Goal: Complete application form

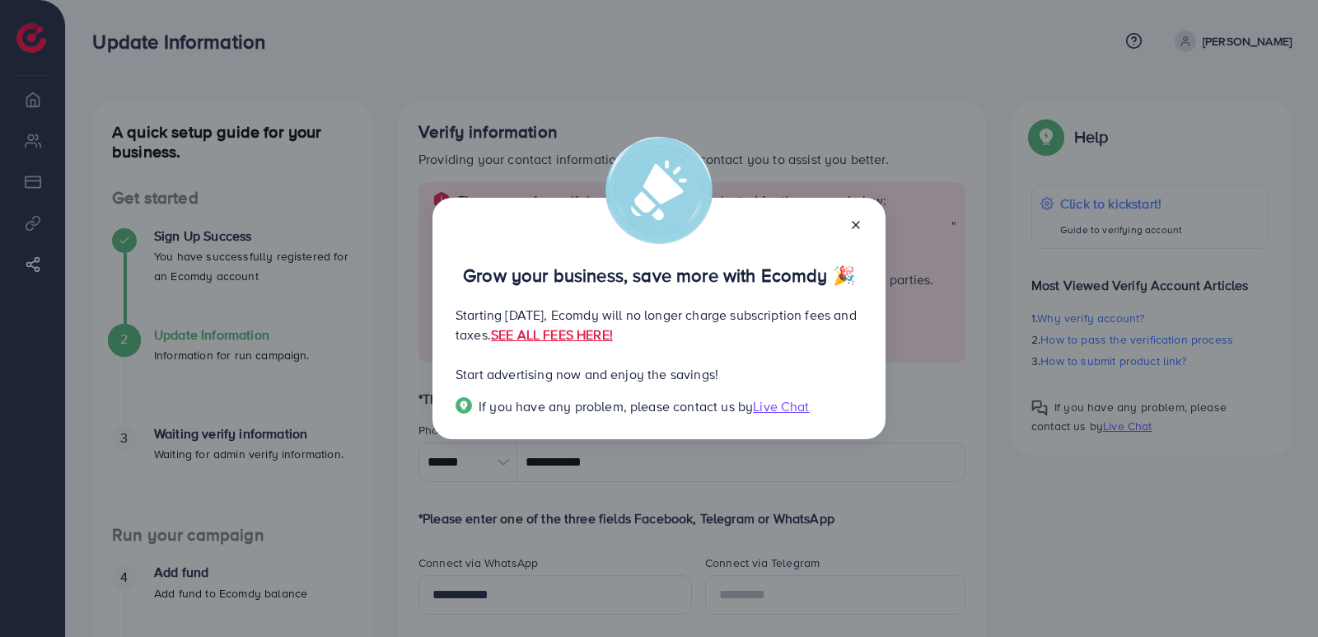
click at [856, 225] on line at bounding box center [856, 225] width 7 height 7
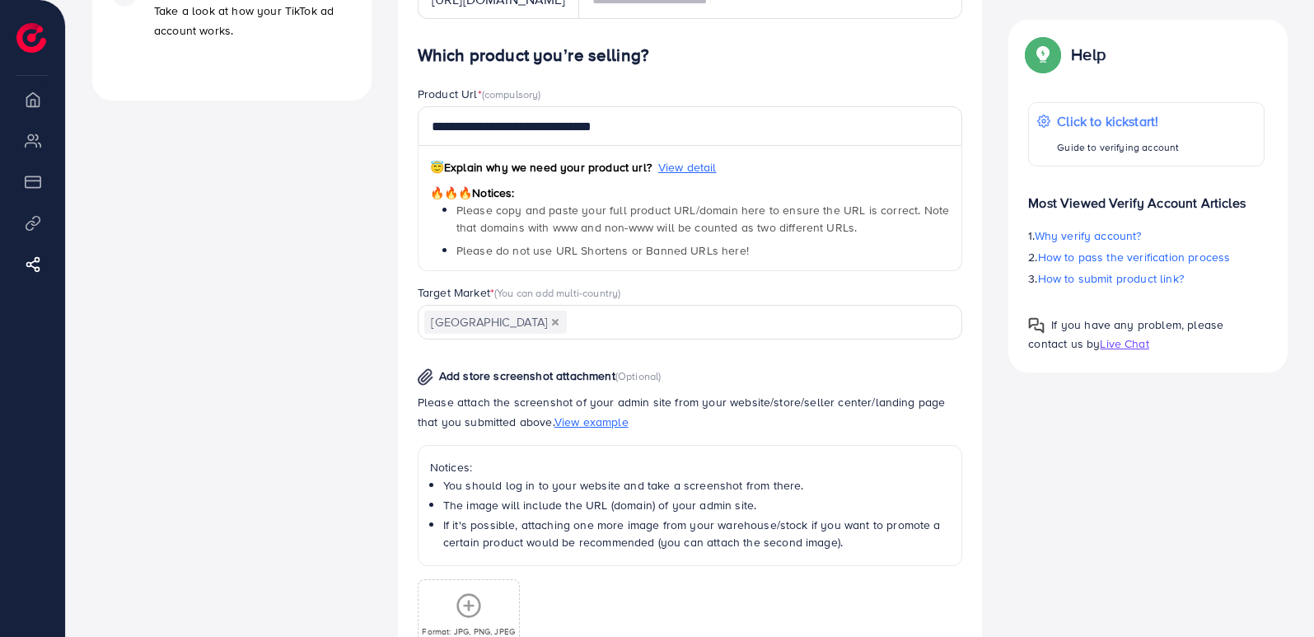
scroll to position [887, 0]
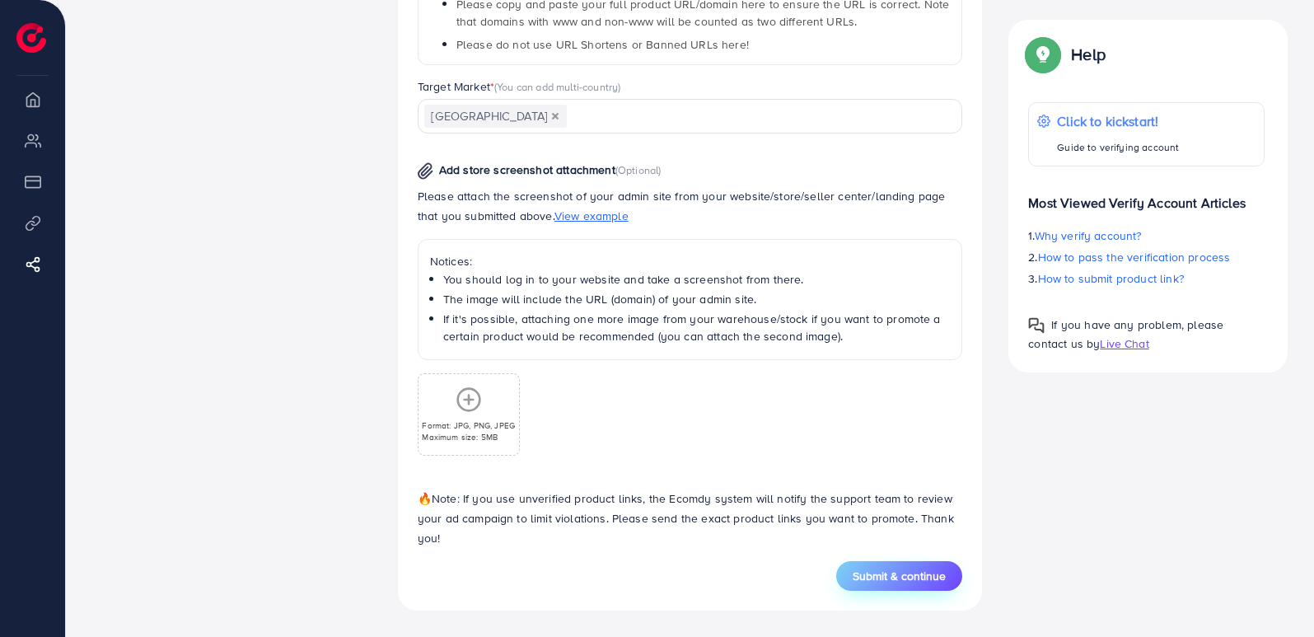
click at [906, 577] on span "Submit & continue" at bounding box center [899, 576] width 93 height 16
click at [910, 574] on span "Submit & continue" at bounding box center [899, 576] width 93 height 16
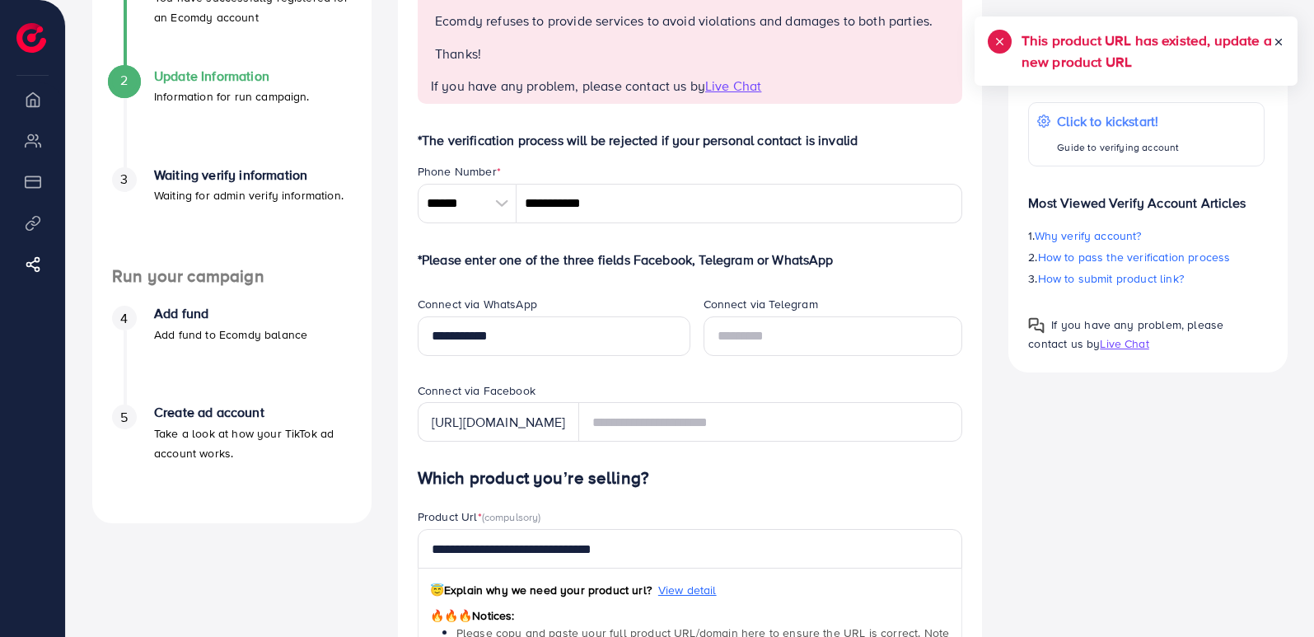
scroll to position [258, 0]
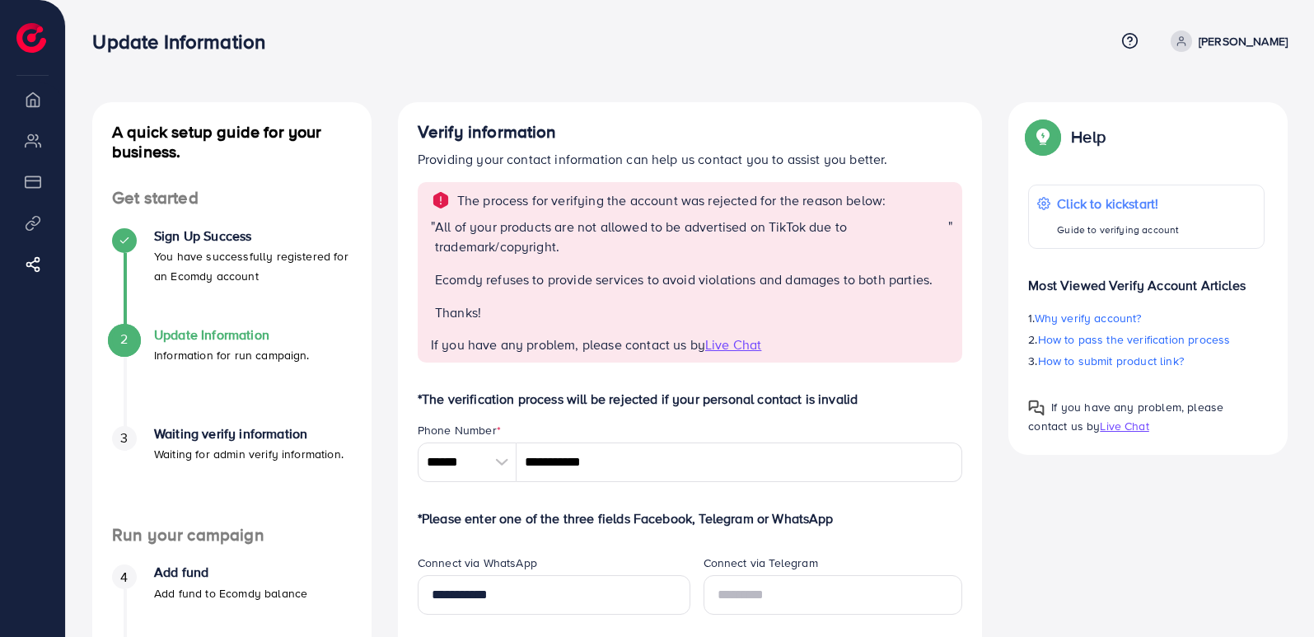
click at [96, 241] on li "Sign Up Success You have successfully registered for an Ecomdy account" at bounding box center [231, 277] width 279 height 99
click at [191, 240] on h4 "Sign Up Success" at bounding box center [253, 236] width 198 height 16
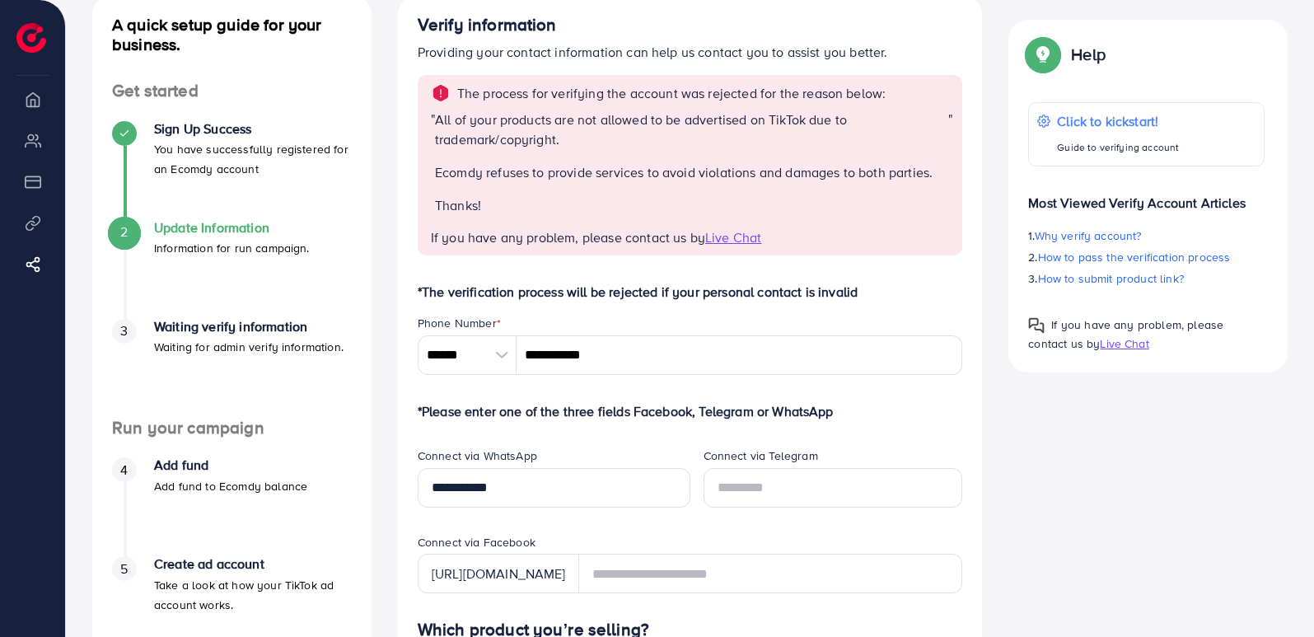
scroll to position [110, 0]
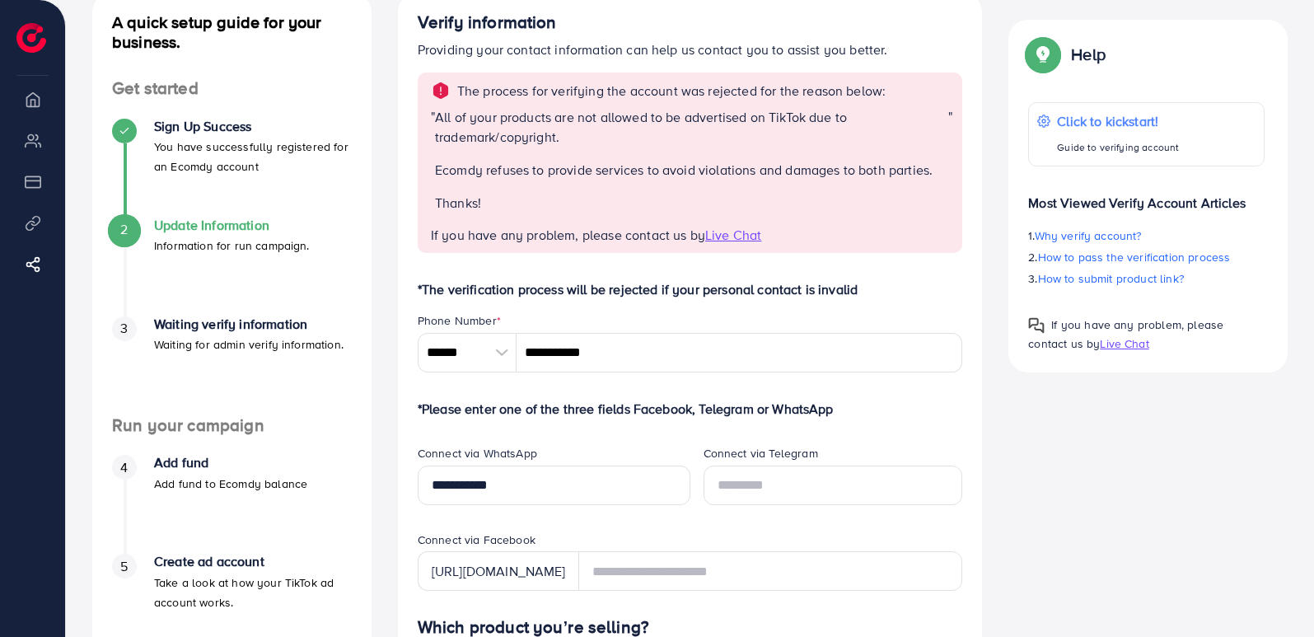
click at [44, 107] on li "Overview" at bounding box center [32, 98] width 65 height 33
click at [30, 96] on li "Overview" at bounding box center [32, 98] width 65 height 33
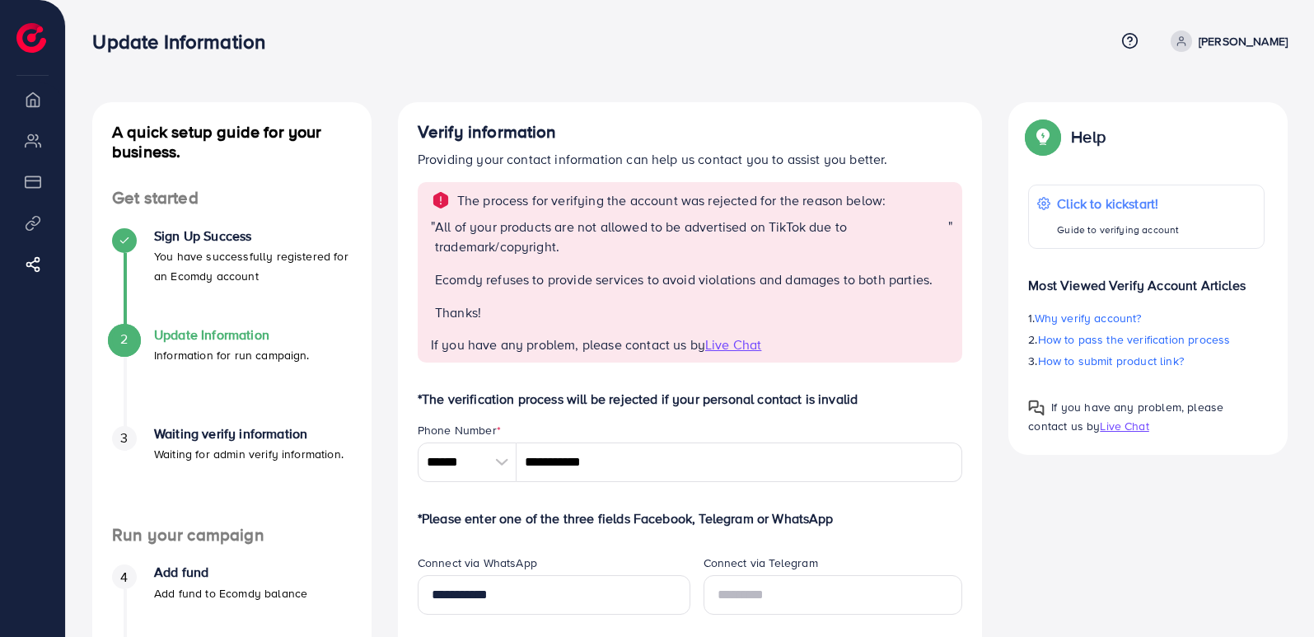
click at [34, 158] on ul "Overview My ad accounts Payment Product Links Affiliate Program" at bounding box center [32, 194] width 65 height 224
click at [47, 110] on li "Overview" at bounding box center [32, 98] width 65 height 33
click at [32, 99] on li "Overview" at bounding box center [32, 98] width 65 height 33
click at [30, 100] on li "Overview" at bounding box center [32, 98] width 65 height 33
click at [28, 98] on li "Overview" at bounding box center [32, 98] width 65 height 33
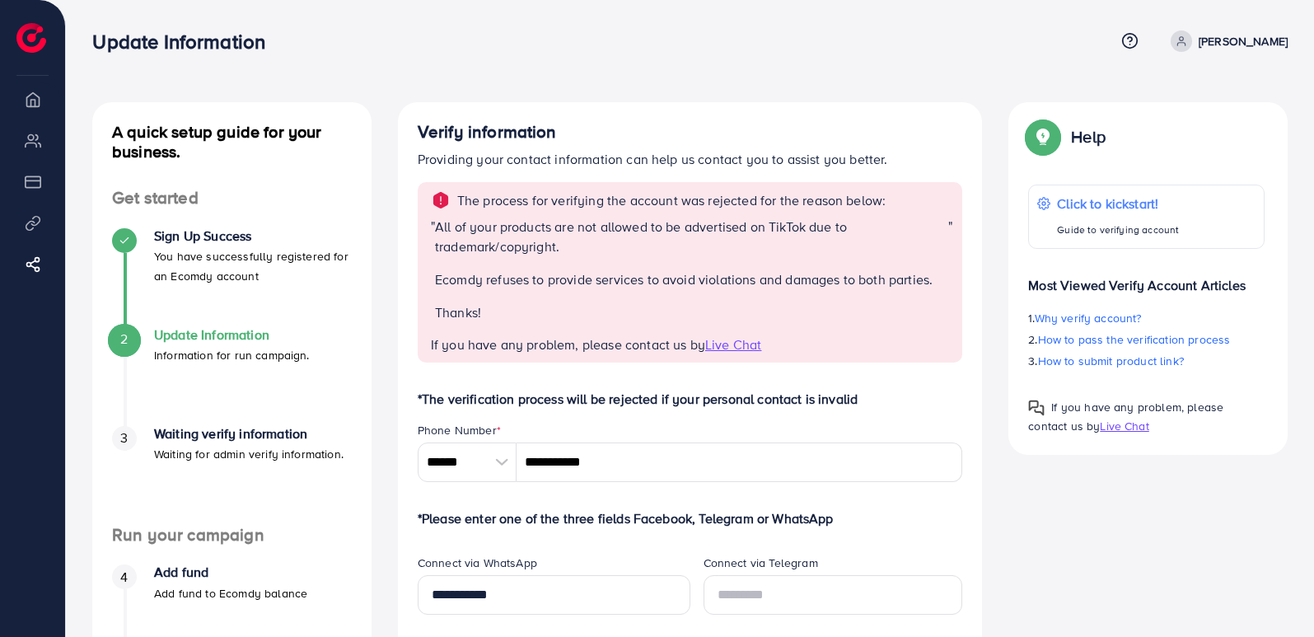
click at [32, 88] on li "Overview" at bounding box center [32, 98] width 65 height 33
click at [45, 110] on li "Overview" at bounding box center [32, 98] width 65 height 33
click at [34, 145] on li "My ad accounts" at bounding box center [32, 140] width 65 height 33
click at [38, 38] on img at bounding box center [31, 38] width 30 height 30
click at [1222, 36] on link "yaeen khan" at bounding box center [1226, 40] width 124 height 21
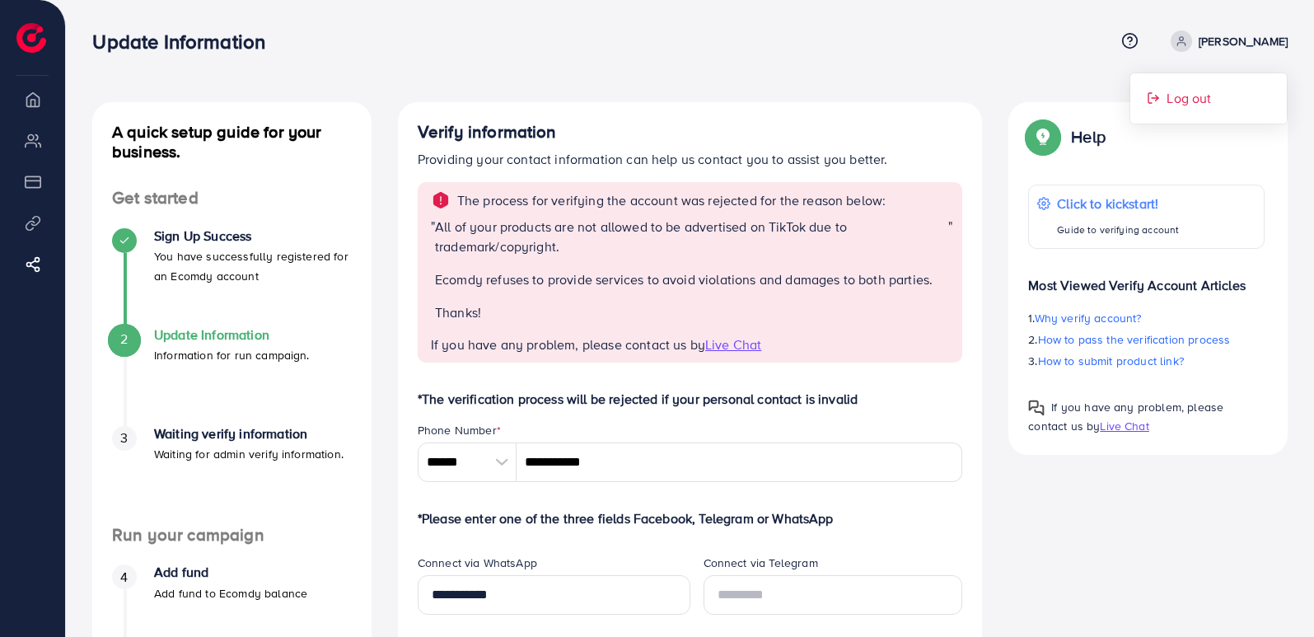
click at [1200, 98] on span "Log out" at bounding box center [1188, 98] width 44 height 20
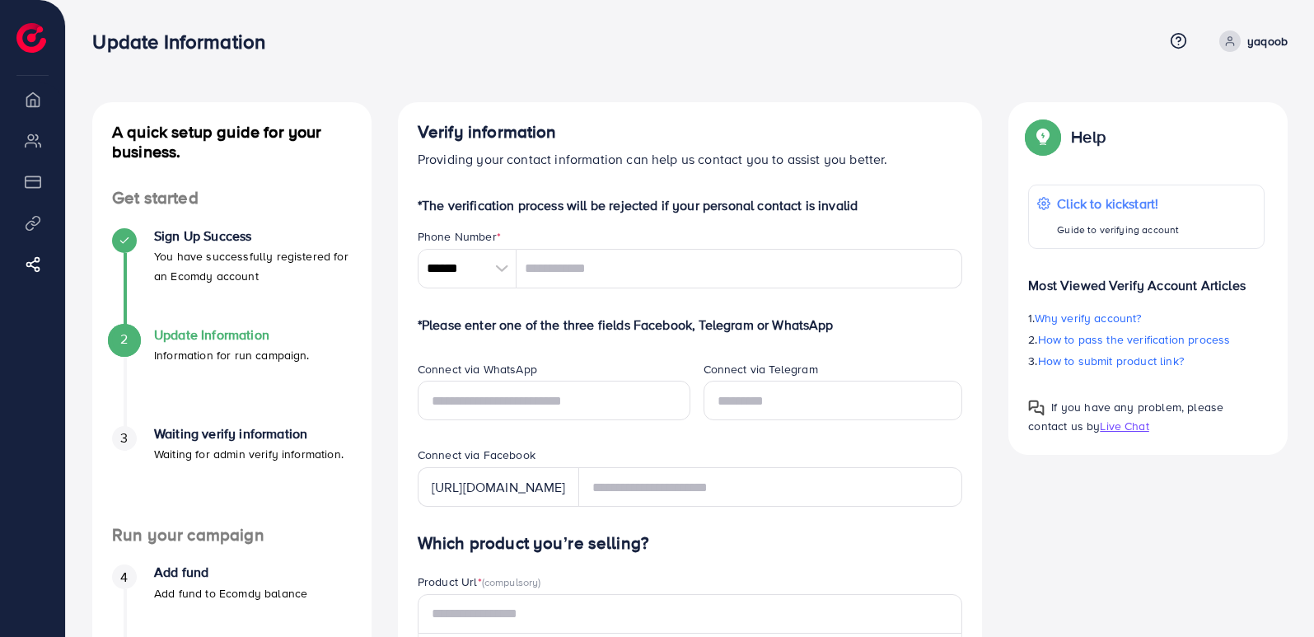
drag, startPoint x: 506, startPoint y: 264, endPoint x: 502, endPoint y: 279, distance: 15.2
click at [505, 264] on div at bounding box center [502, 269] width 29 height 40
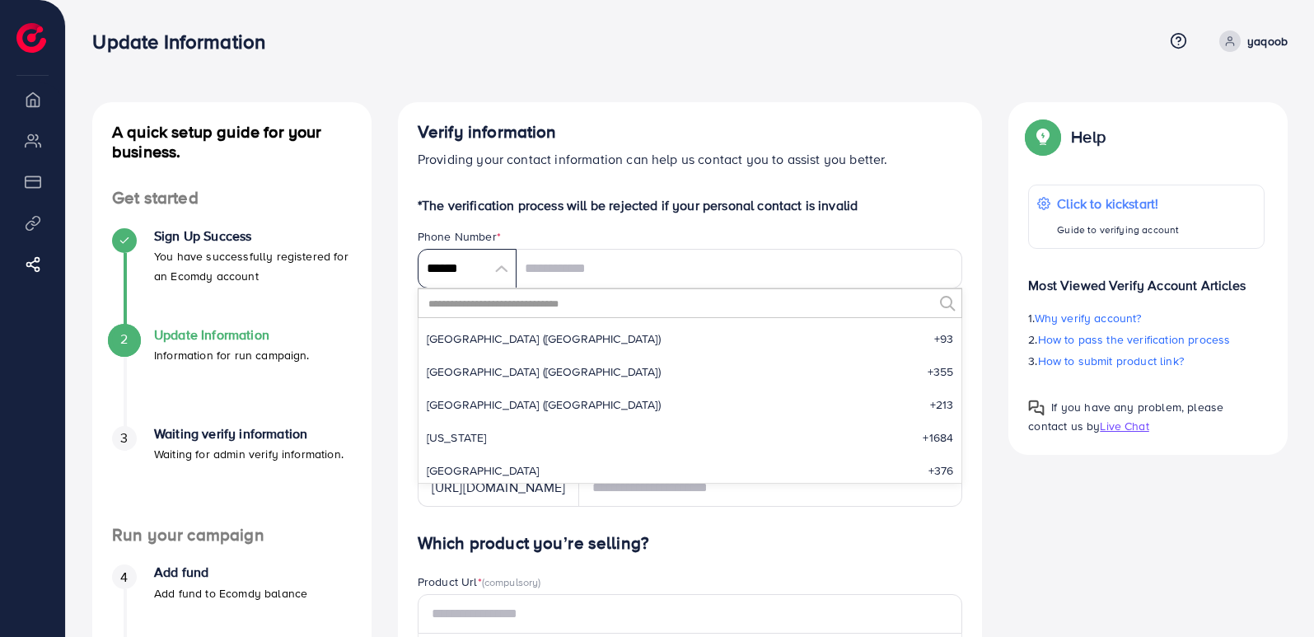
scroll to position [7648, 0]
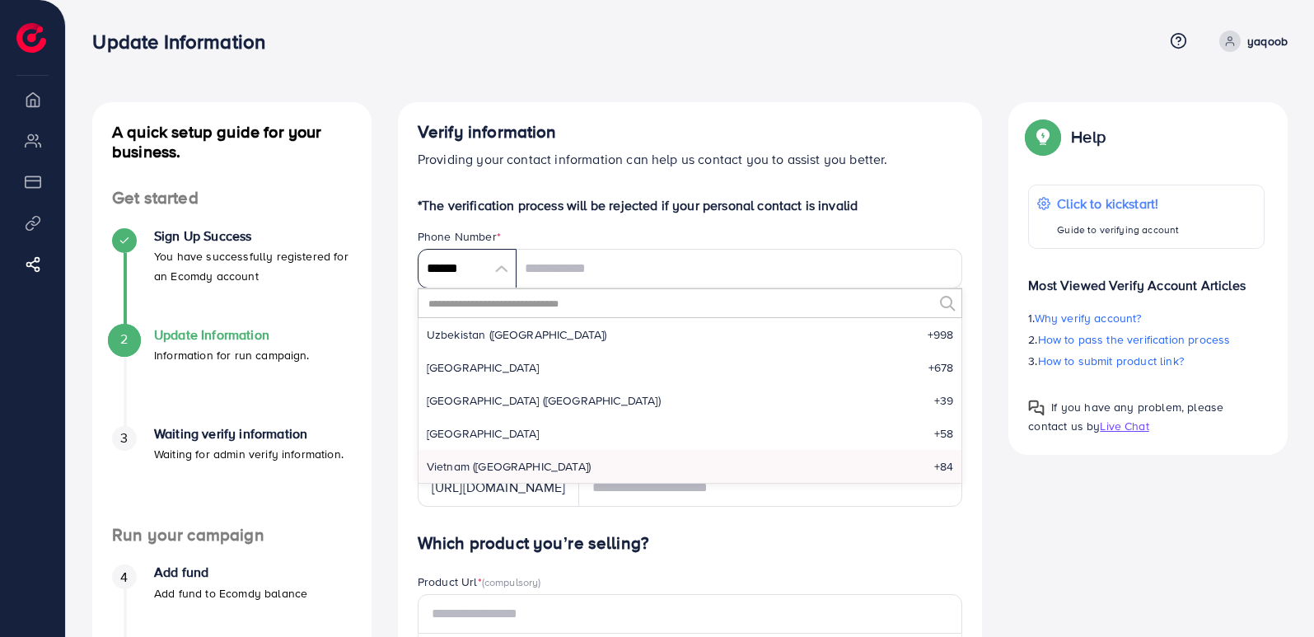
click at [498, 273] on input "******" at bounding box center [467, 269] width 99 height 40
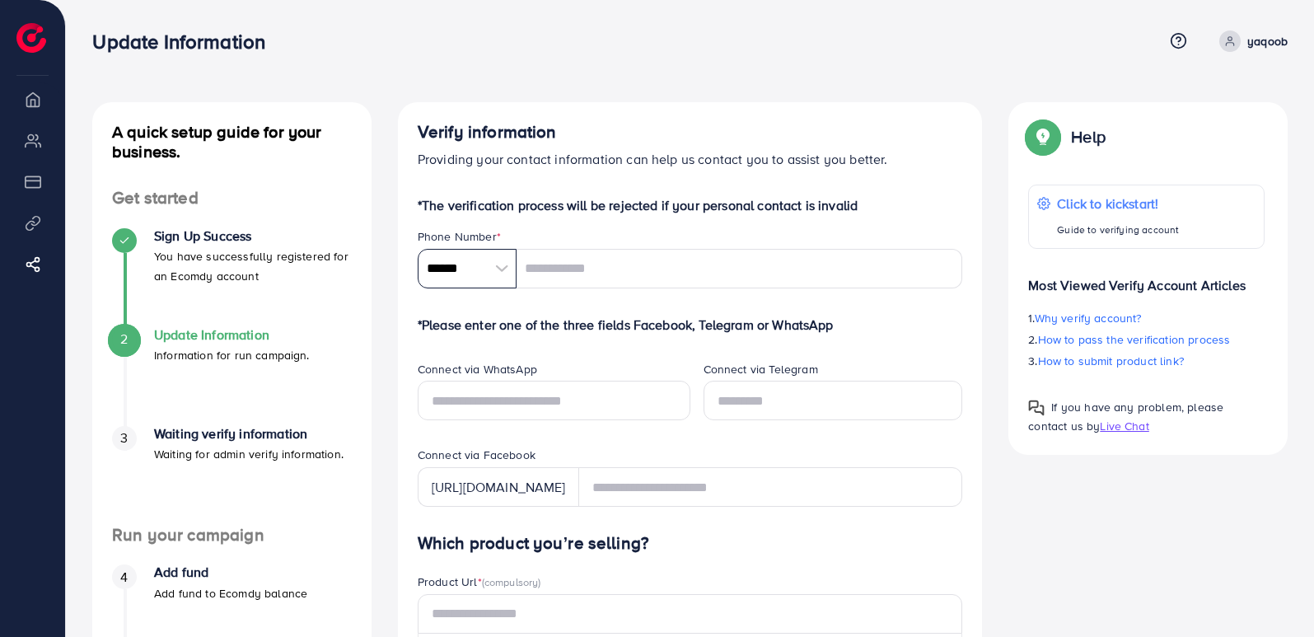
click at [507, 268] on input "******" at bounding box center [467, 269] width 99 height 40
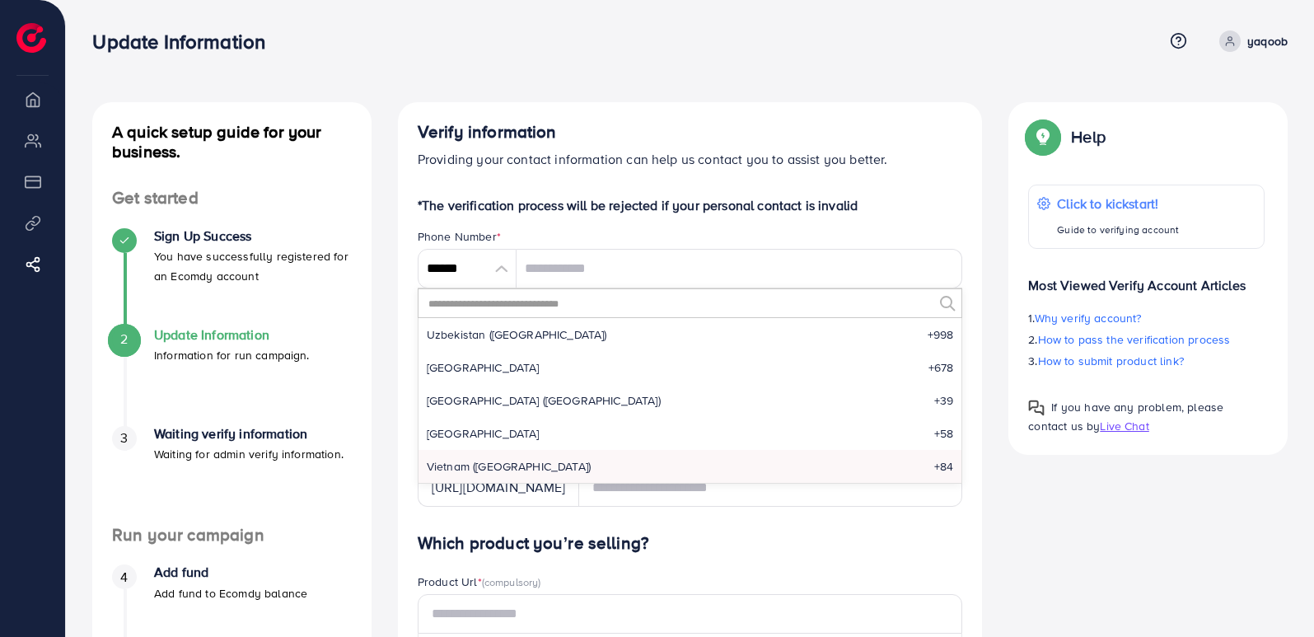
click at [509, 306] on input "text" at bounding box center [680, 303] width 507 height 28
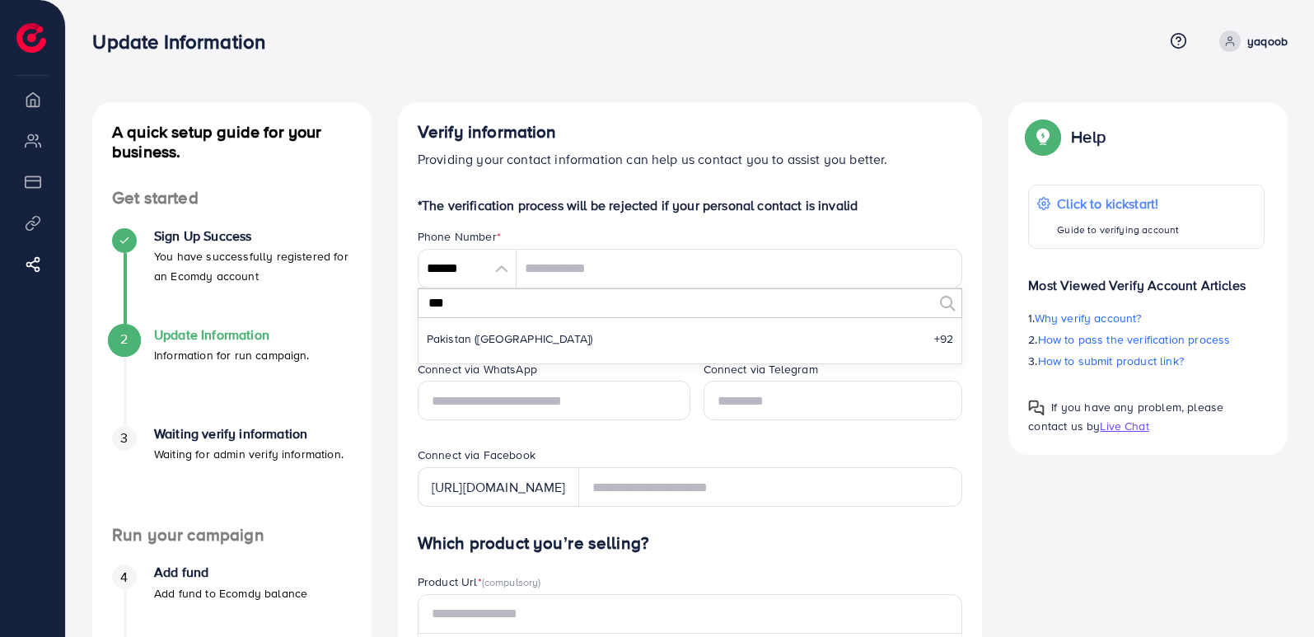
scroll to position [0, 0]
type input "***"
click at [549, 348] on li "Pakistan (‫[GEOGRAPHIC_DATA]‬‎) +92" at bounding box center [690, 338] width 544 height 33
type input "******"
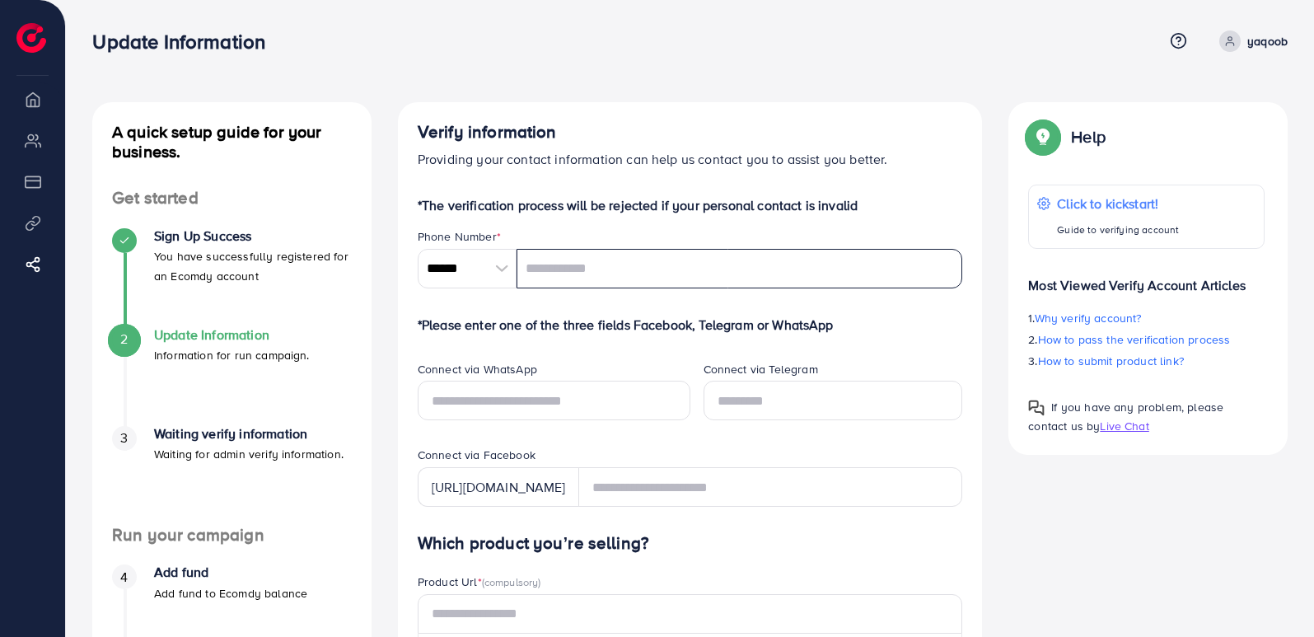
click at [582, 279] on input "tel" at bounding box center [739, 269] width 446 height 40
type input "**********"
click at [564, 407] on input "text" at bounding box center [554, 401] width 273 height 40
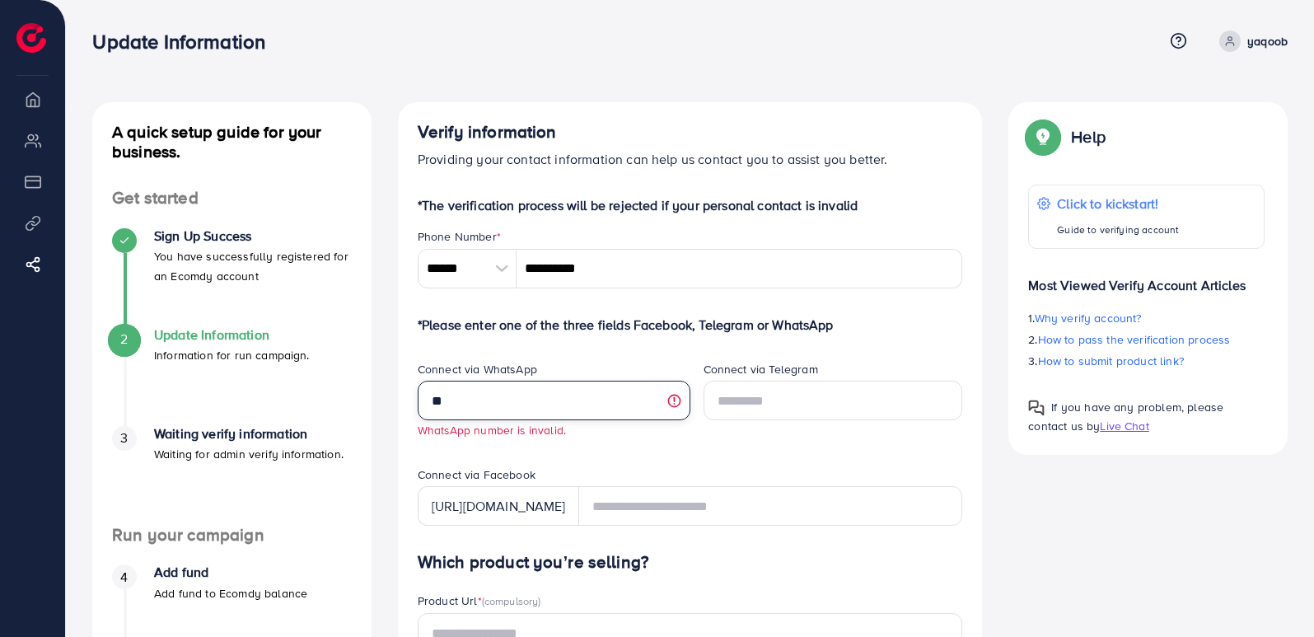
type input "*"
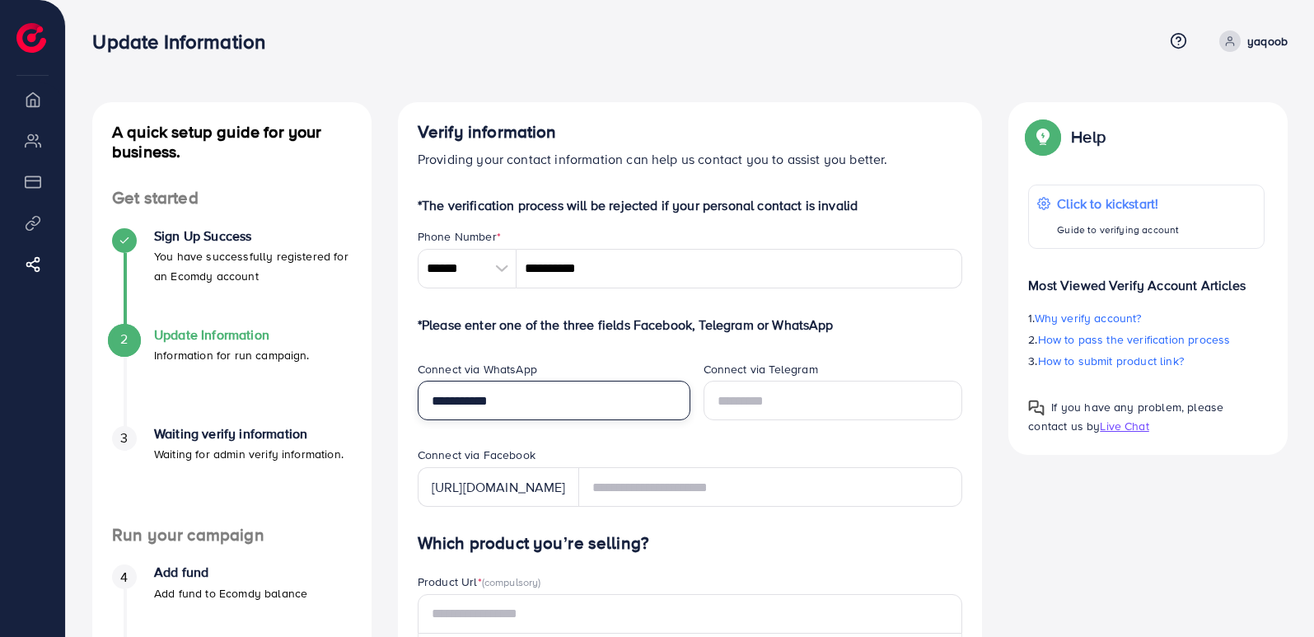
type input "**********"
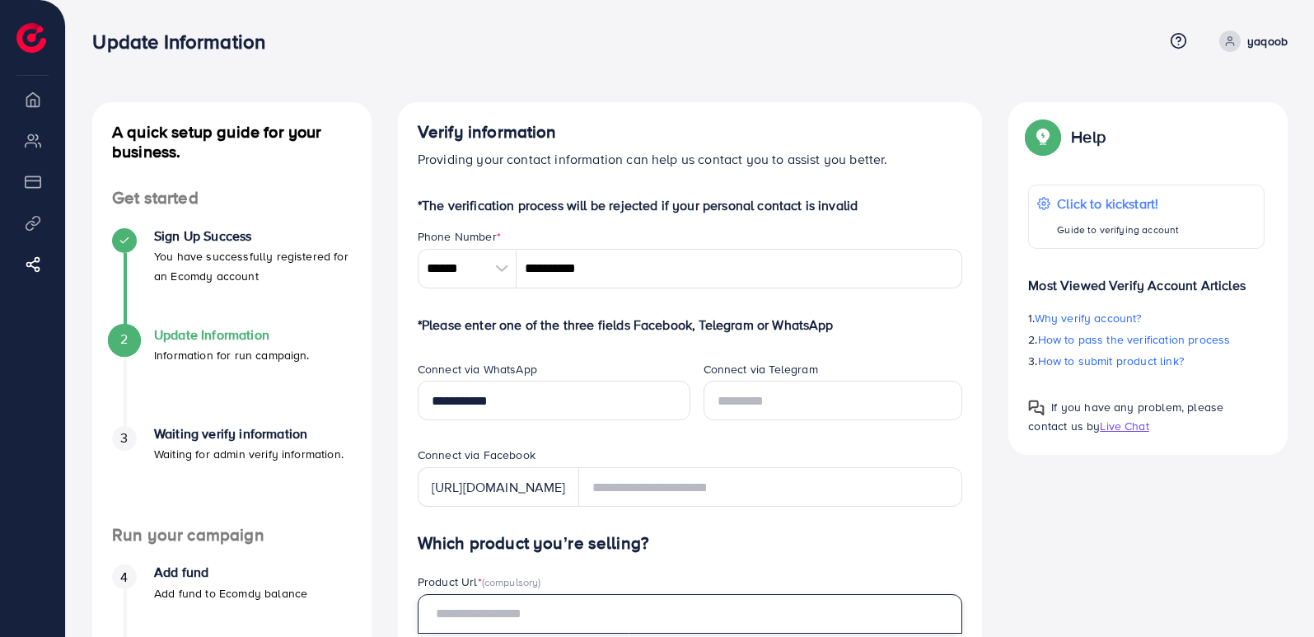
click at [573, 614] on input "text" at bounding box center [690, 614] width 545 height 40
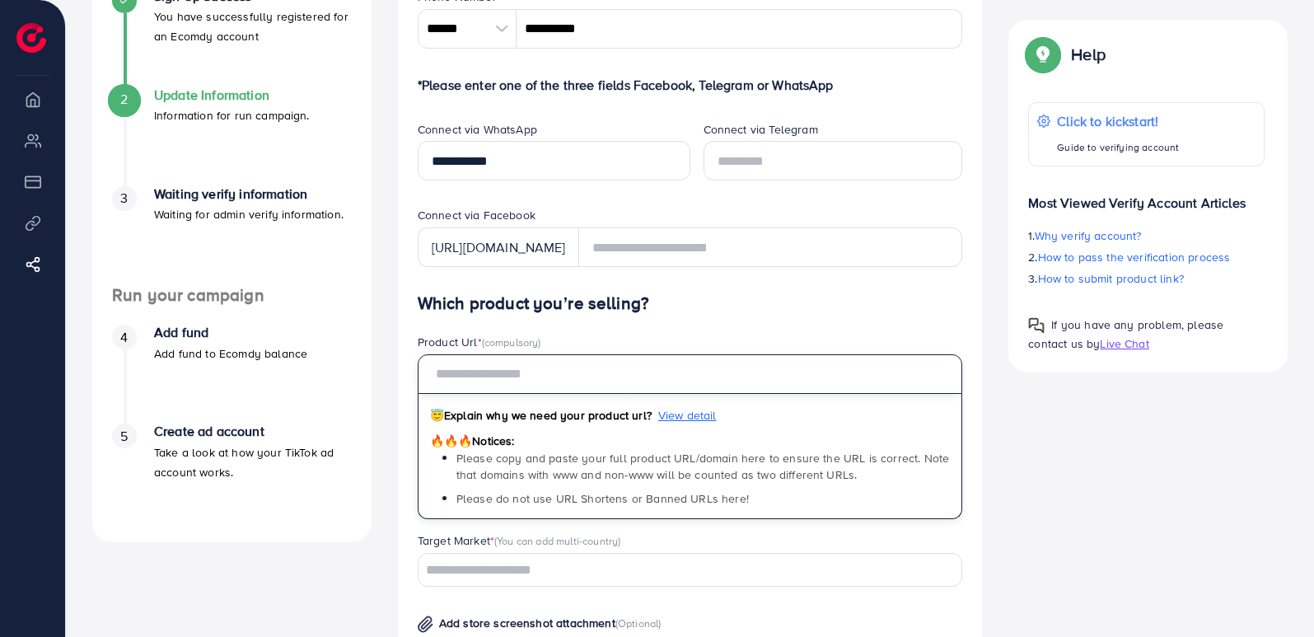
scroll to position [231, 0]
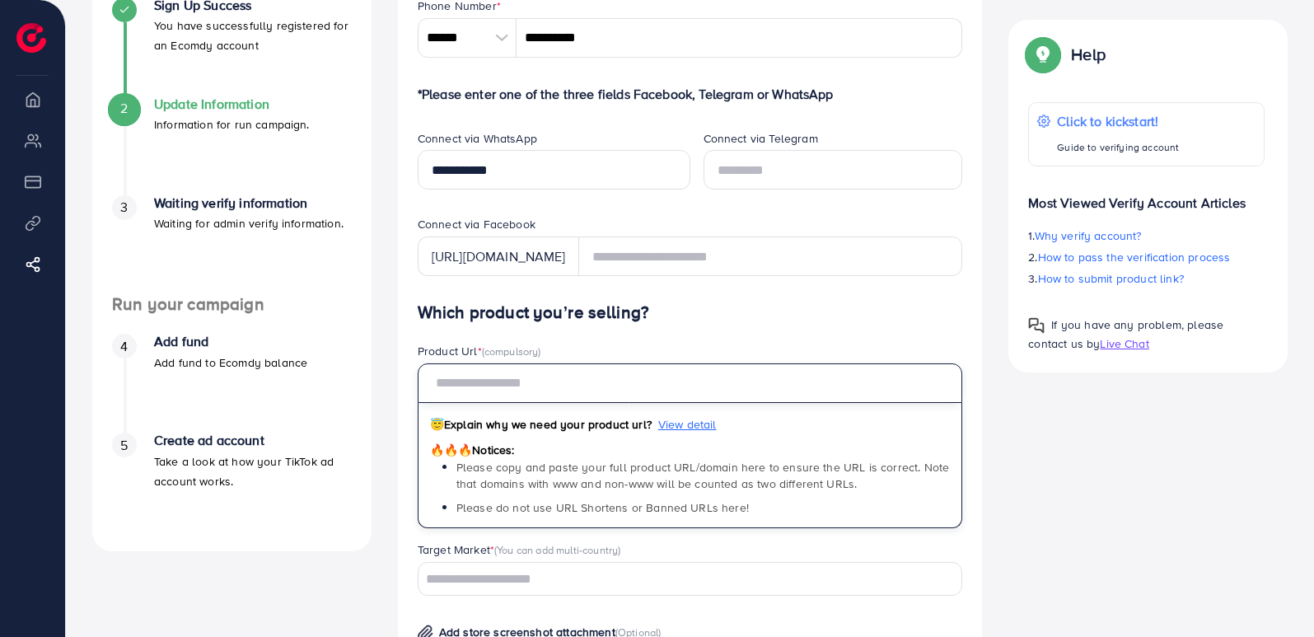
click at [563, 391] on input "text" at bounding box center [690, 383] width 545 height 40
click at [763, 441] on div "😇 Explain why we need your product url? View detail 🔥🔥🔥 Notices: Please copy an…" at bounding box center [690, 465] width 545 height 125
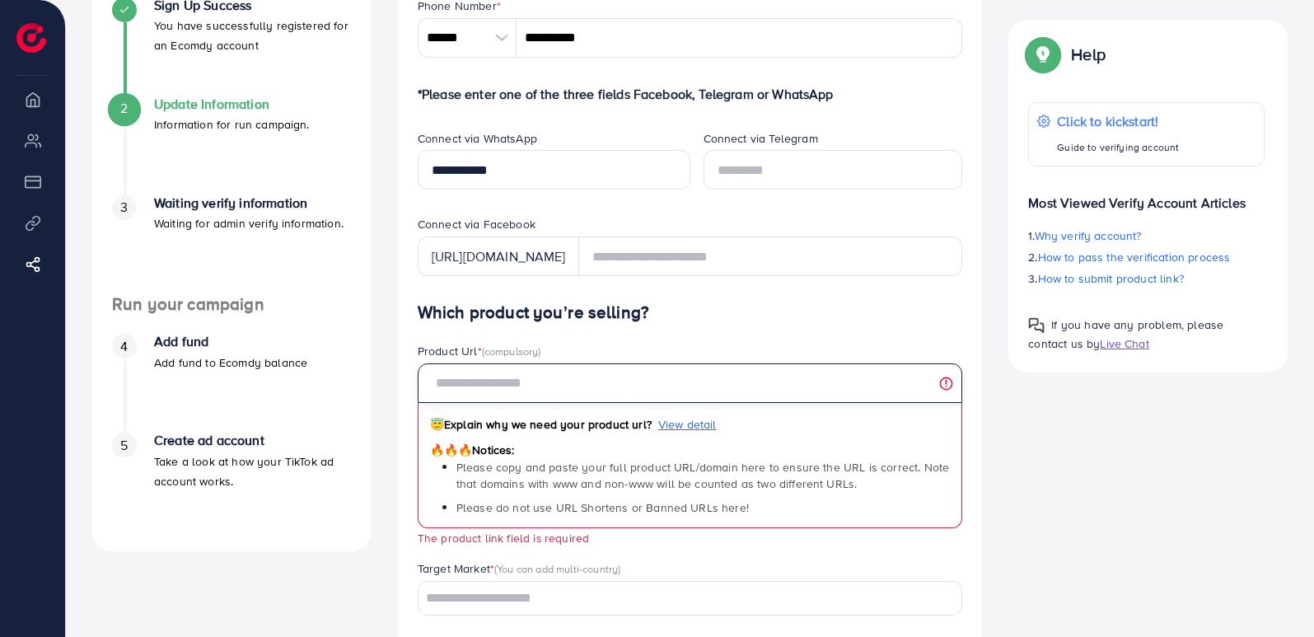
click at [730, 386] on input "text" at bounding box center [690, 383] width 545 height 40
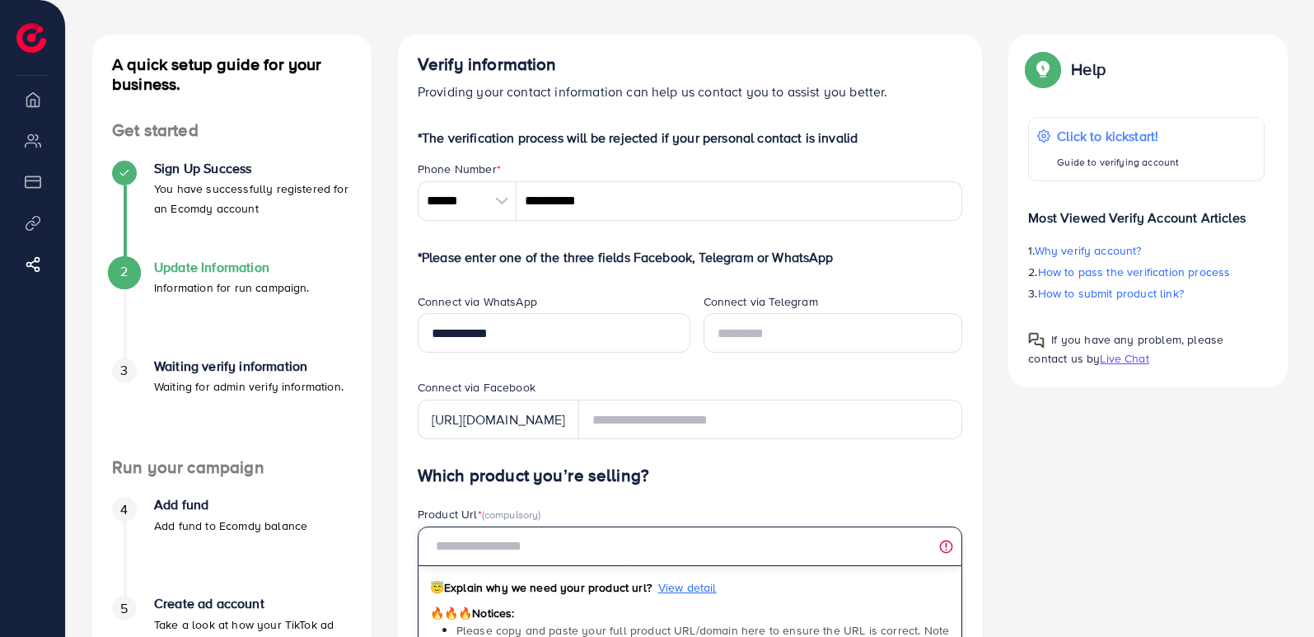
scroll to position [58, 0]
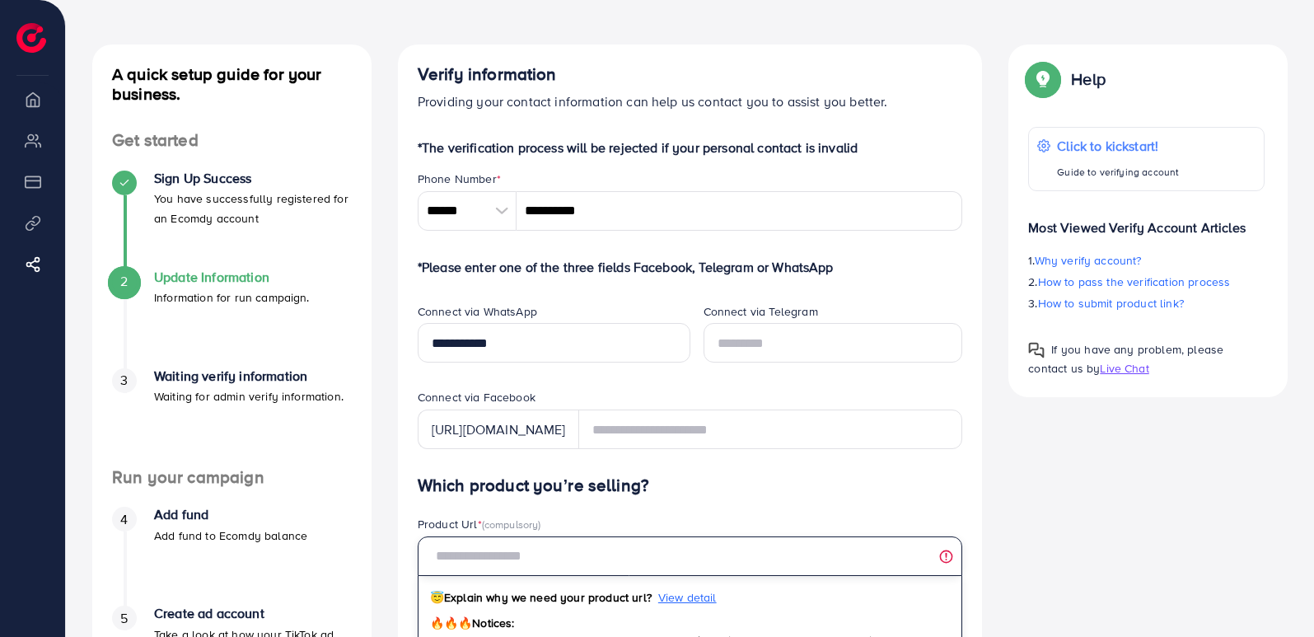
paste input "**********"
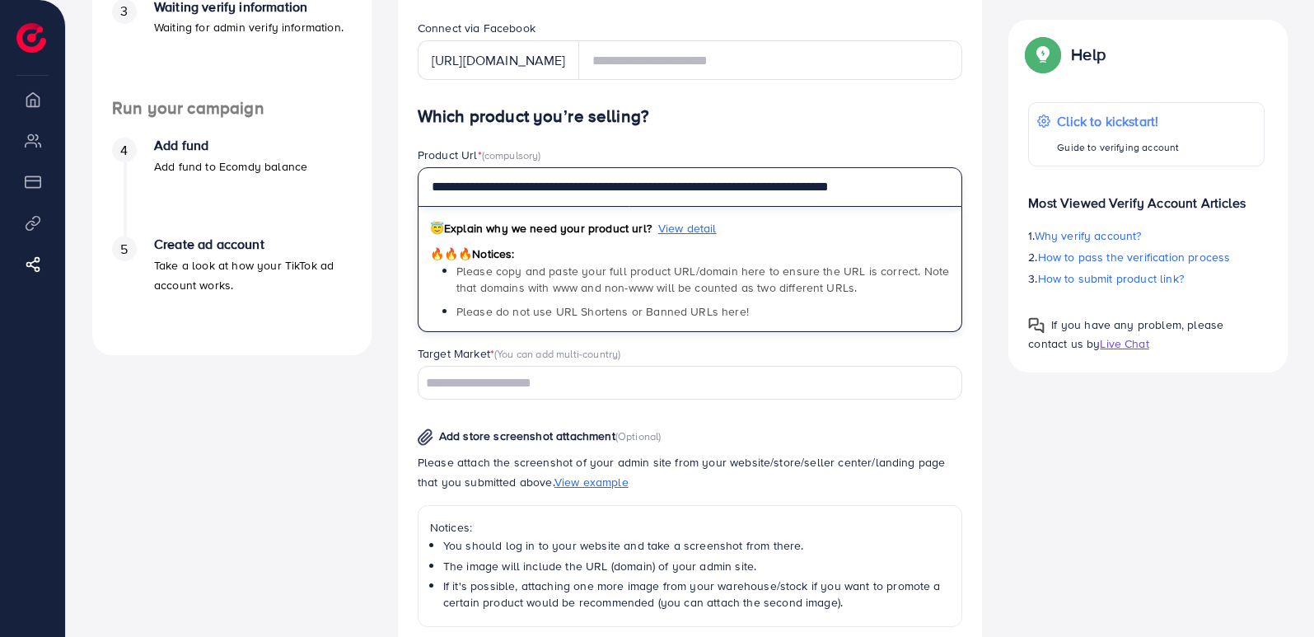
scroll to position [442, 0]
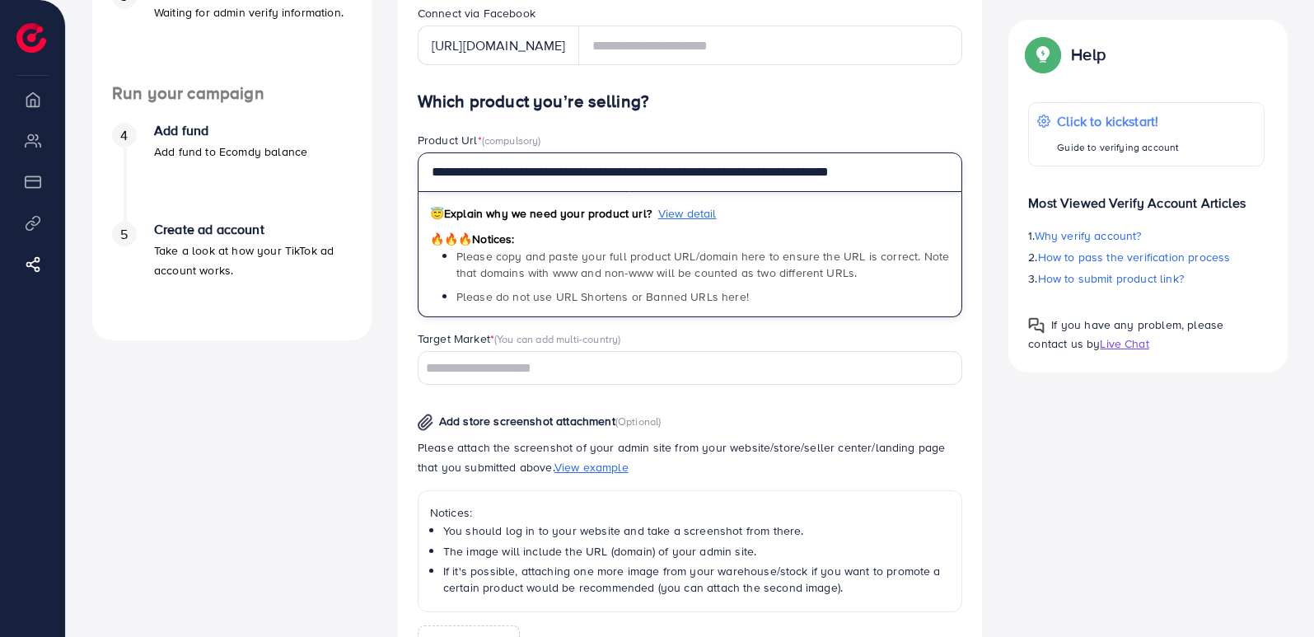
type input "**********"
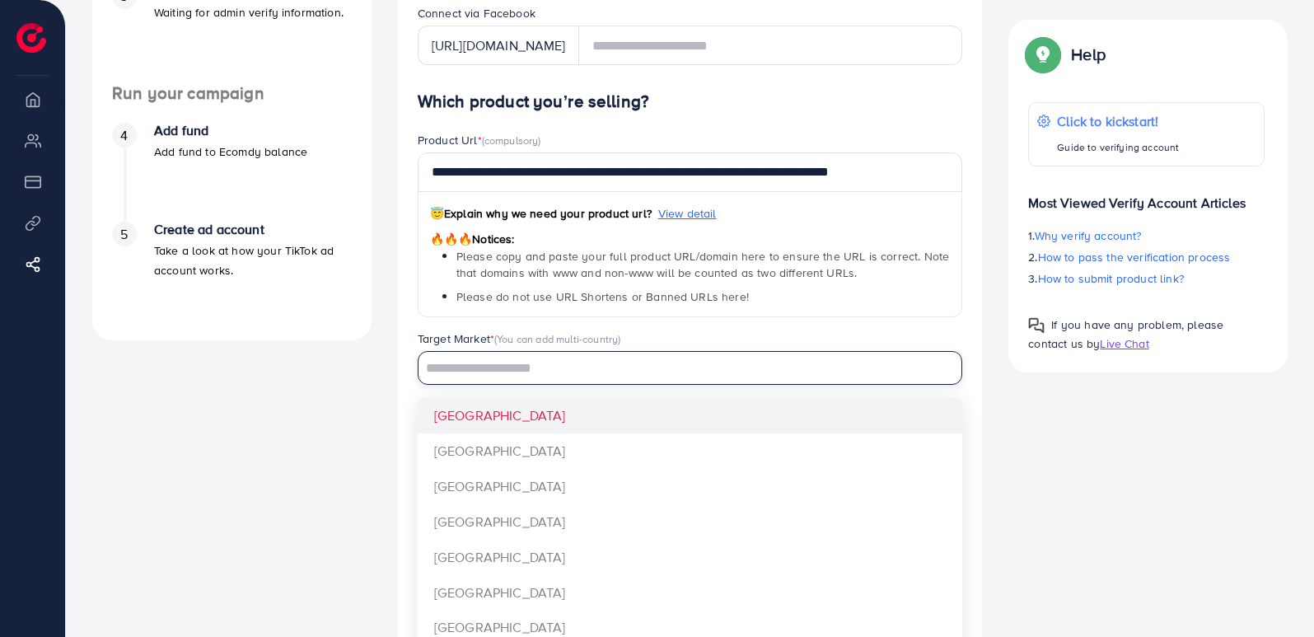
click at [519, 376] on input "Search for option" at bounding box center [680, 369] width 521 height 26
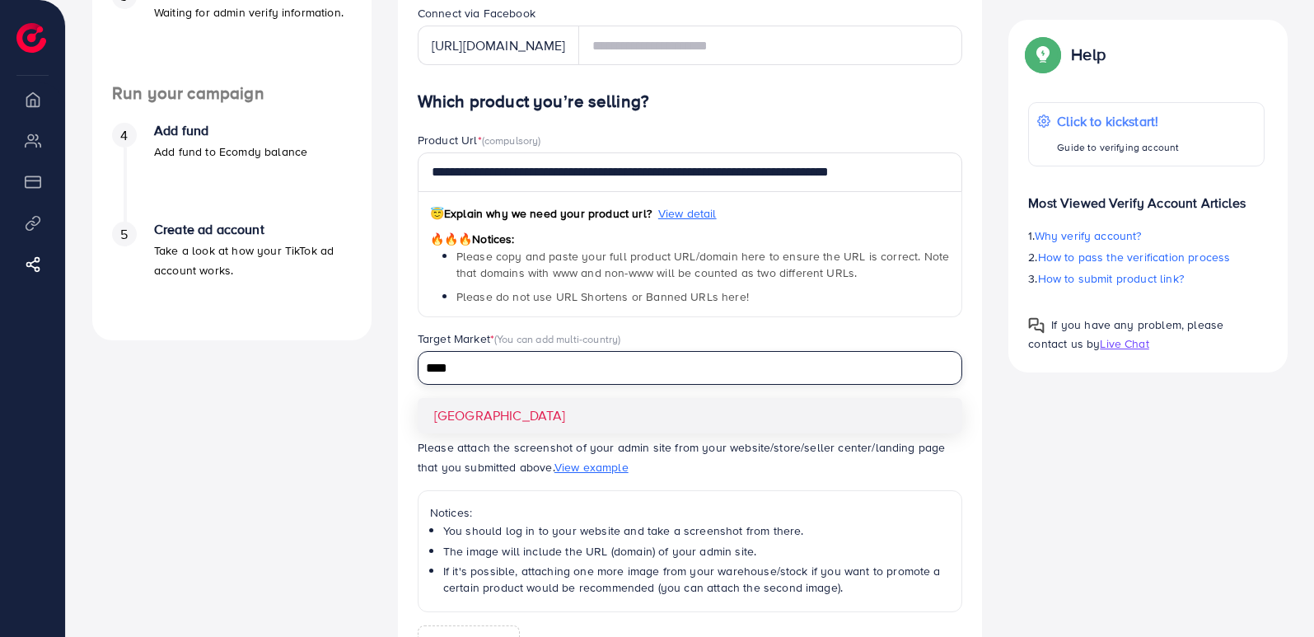
type input "****"
click at [494, 421] on div "**********" at bounding box center [690, 451] width 545 height 721
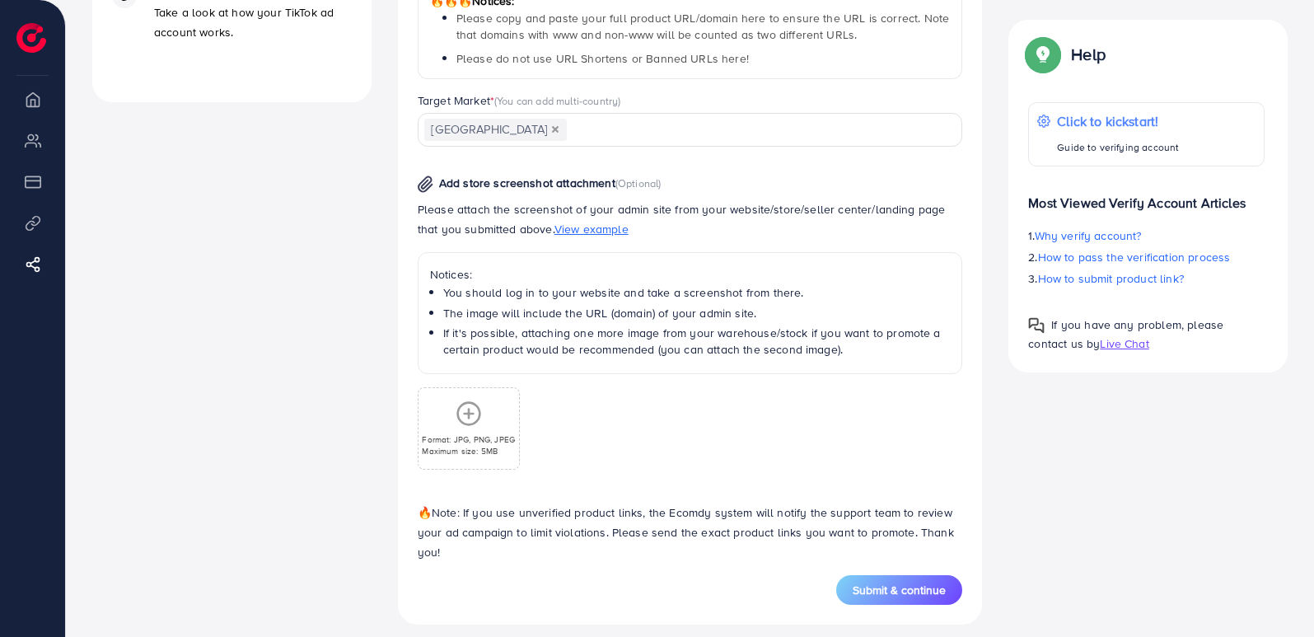
scroll to position [694, 0]
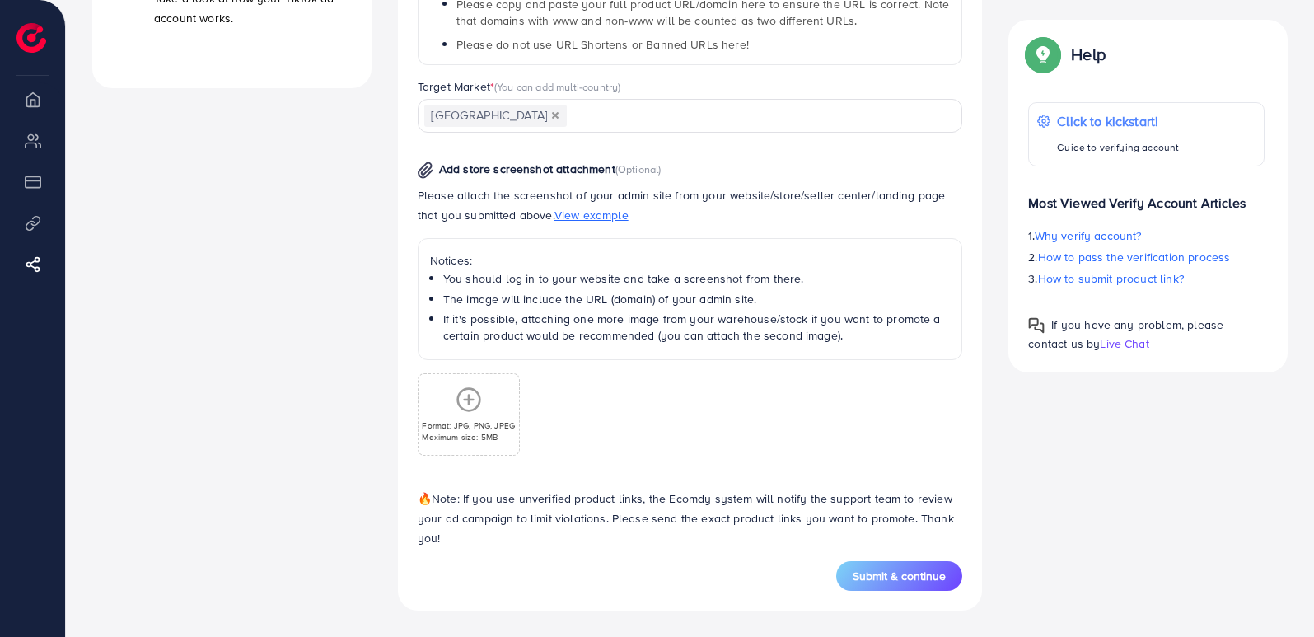
click at [474, 407] on icon at bounding box center [469, 399] width 26 height 26
click at [488, 414] on div "Format: JPG, PNG, JPEG Maximum size: 5MB" at bounding box center [468, 414] width 100 height 56
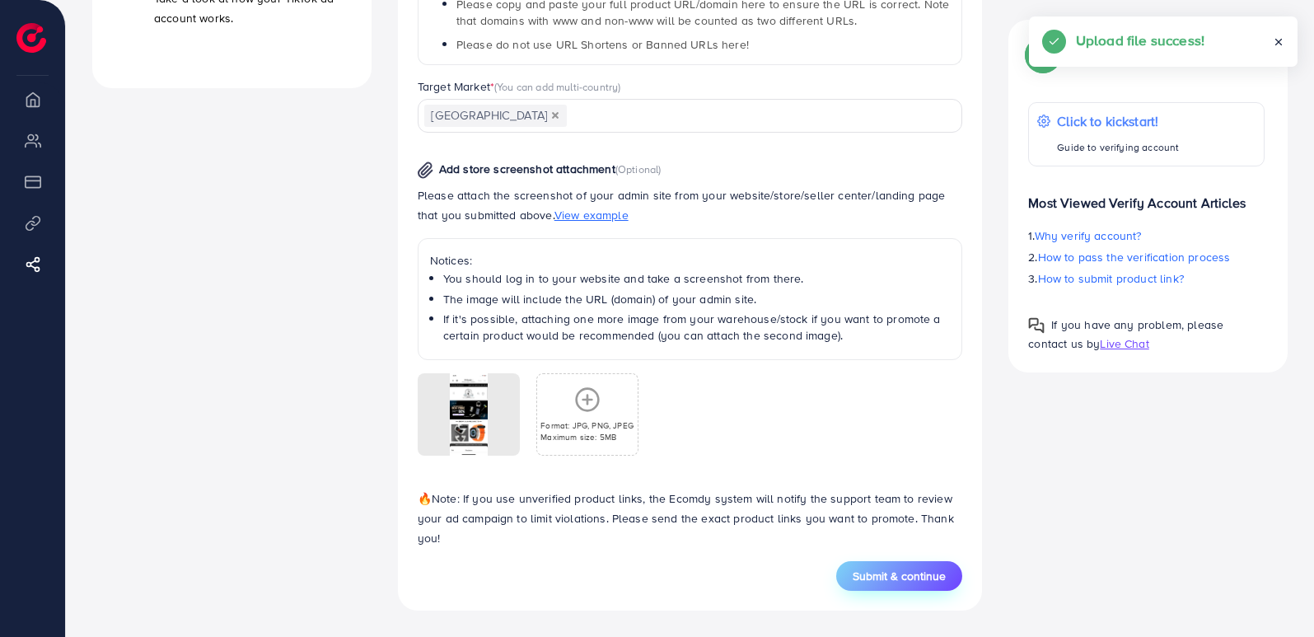
click at [903, 577] on span "Submit & continue" at bounding box center [899, 576] width 93 height 16
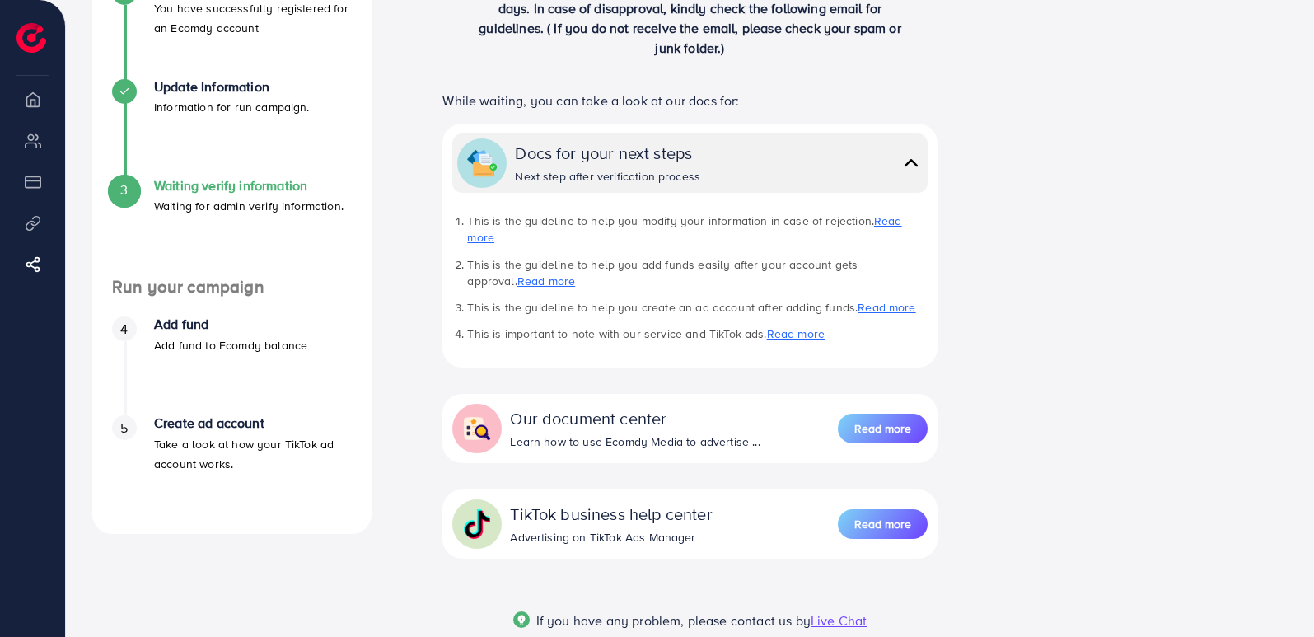
scroll to position [322, 0]
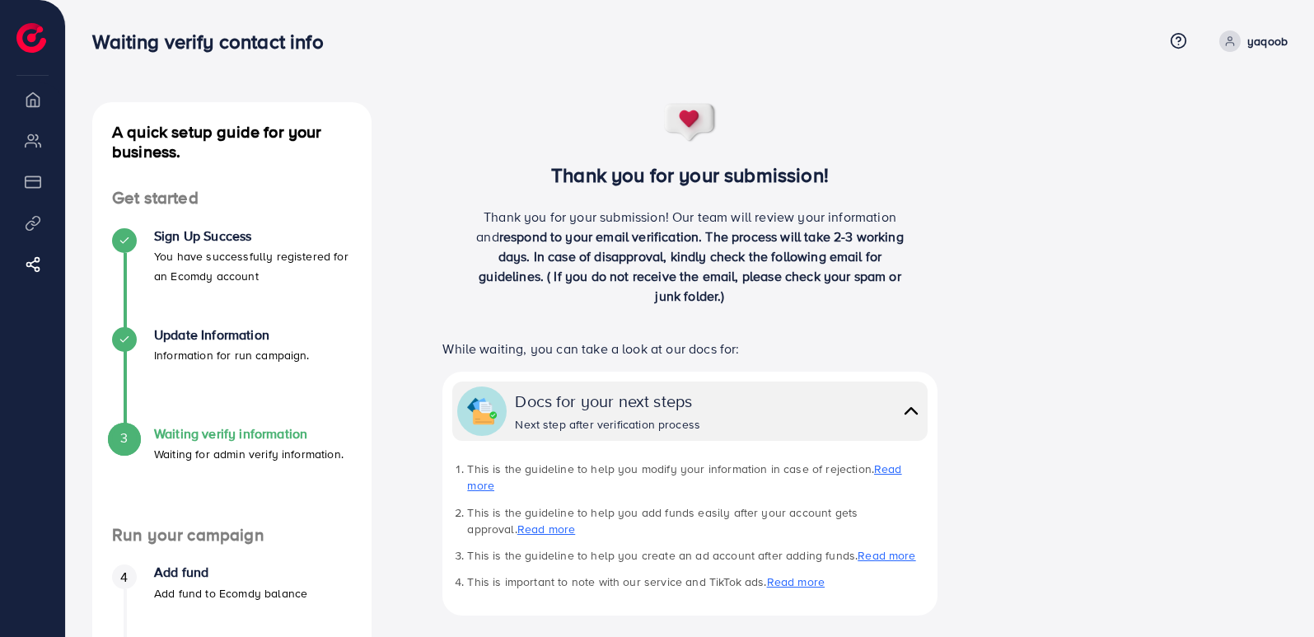
scroll to position [322, 0]
click at [35, 262] on line at bounding box center [37, 261] width 5 height 2
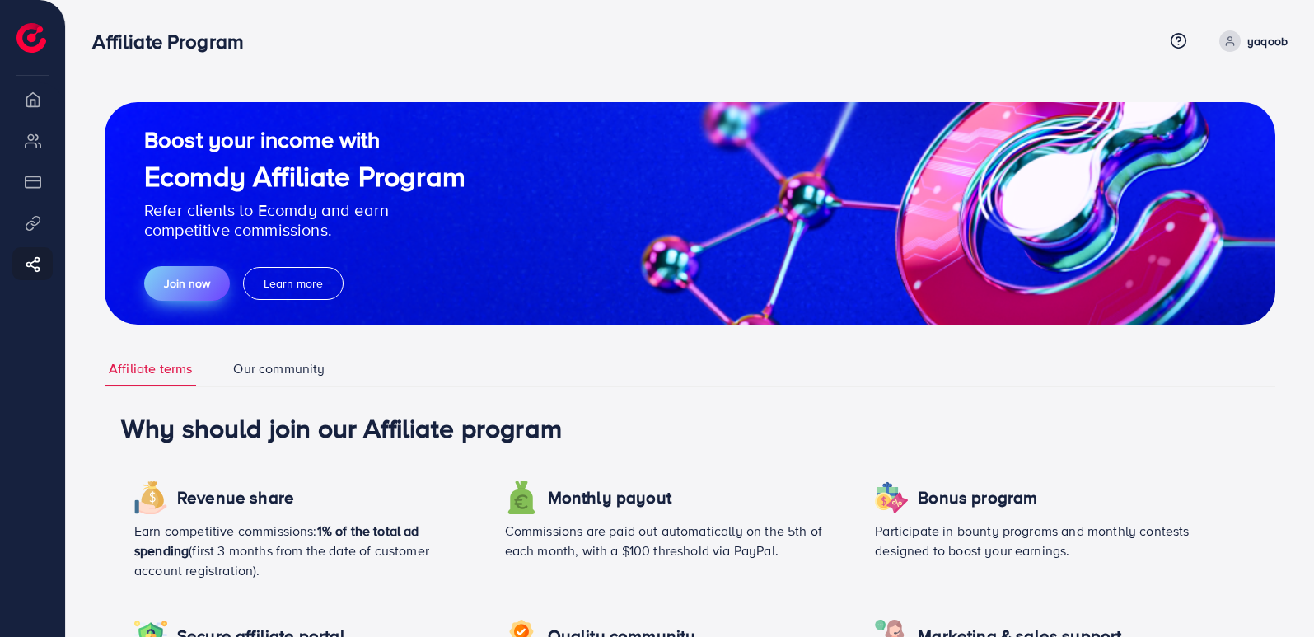
click at [185, 289] on span "Join now" at bounding box center [187, 283] width 46 height 16
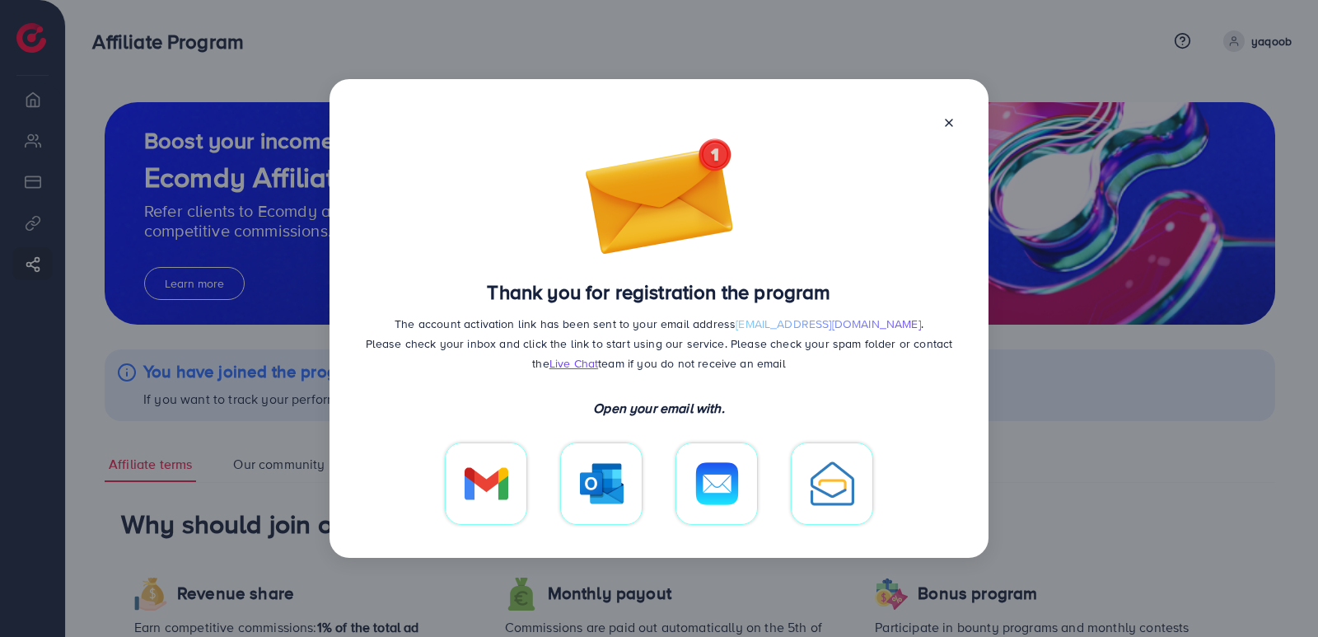
click at [954, 123] on icon at bounding box center [948, 122] width 13 height 13
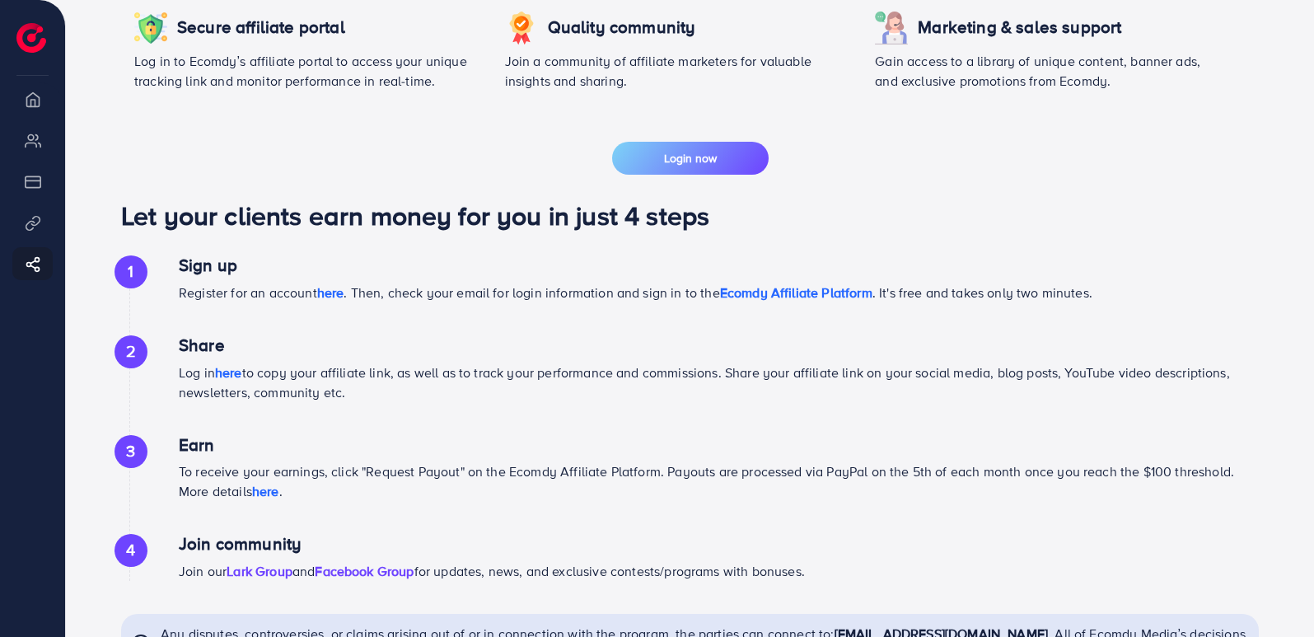
scroll to position [716, 0]
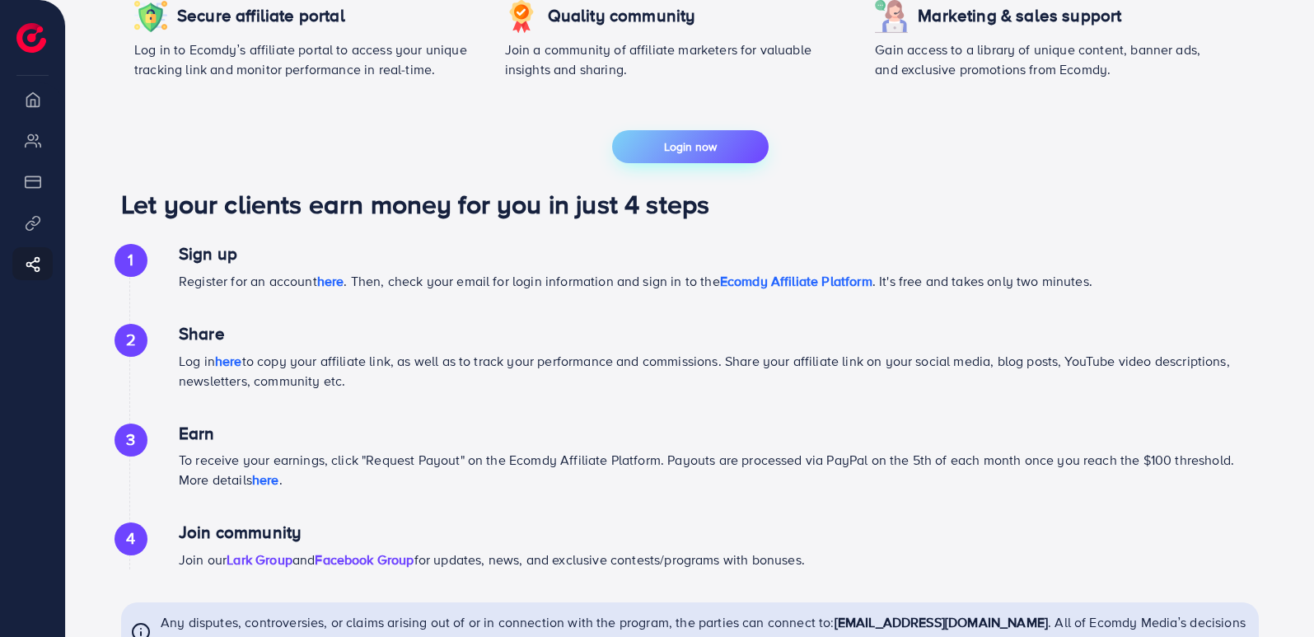
click at [675, 150] on span "Login now" at bounding box center [690, 146] width 53 height 16
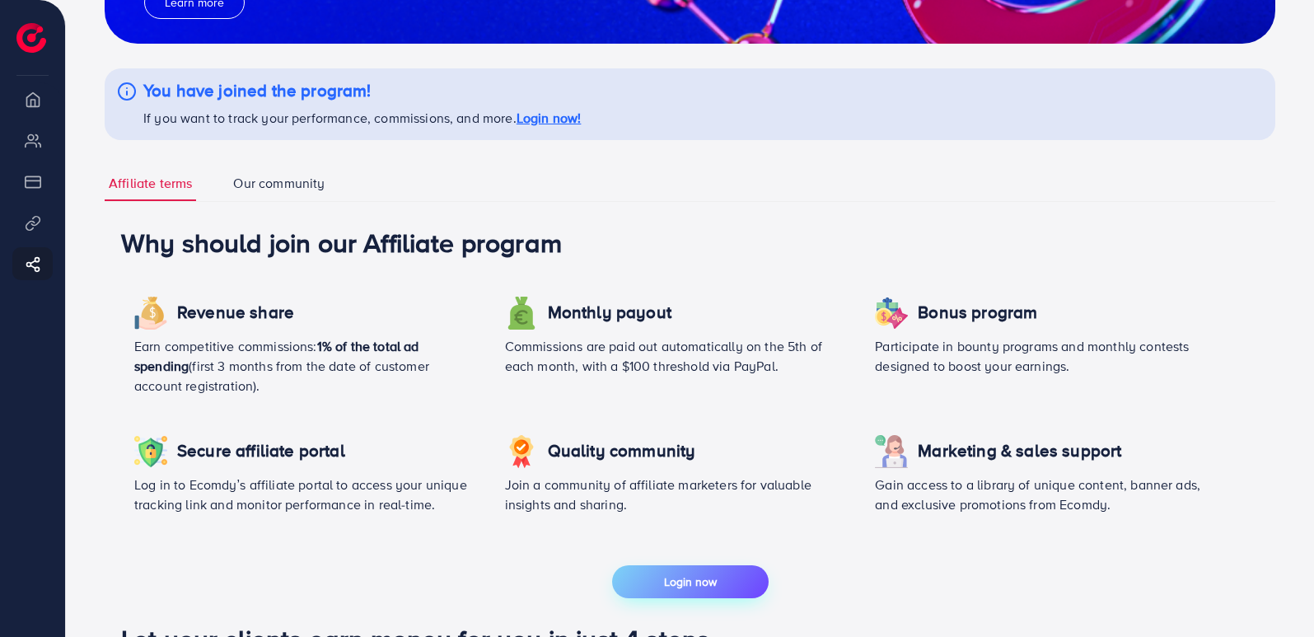
scroll to position [0, 0]
